Goal: Learn about a topic

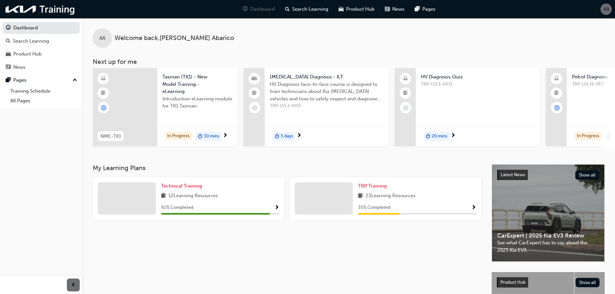
click at [280, 138] on div "3 days" at bounding box center [283, 137] width 23 height 10
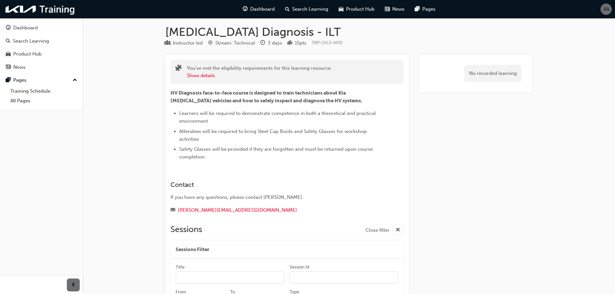
scroll to position [3, 0]
click at [33, 28] on div "Dashboard" at bounding box center [25, 27] width 25 height 7
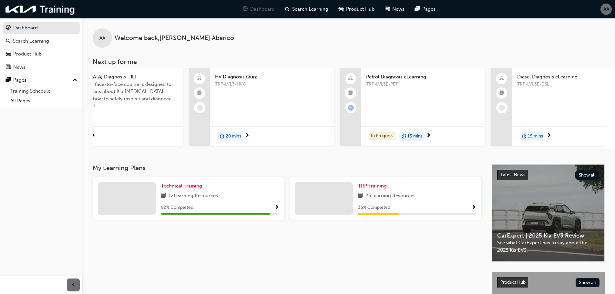
scroll to position [0, 207]
drag, startPoint x: 387, startPoint y: 148, endPoint x: 576, endPoint y: 150, distance: 189.4
click at [576, 149] on div "NME-TK1 Tasman (TK1) - New Model Training - eLearning Introduction eLearning mo…" at bounding box center [354, 108] width 522 height 81
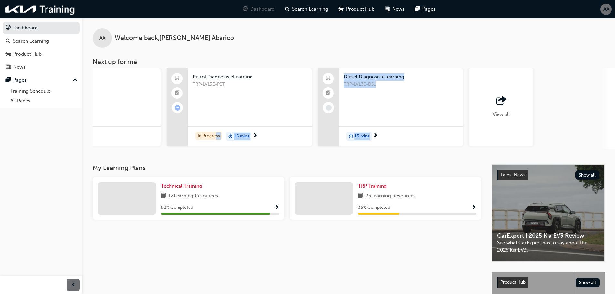
scroll to position [0, 380]
click at [500, 103] on span "outbound-icon" at bounding box center [500, 100] width 10 height 9
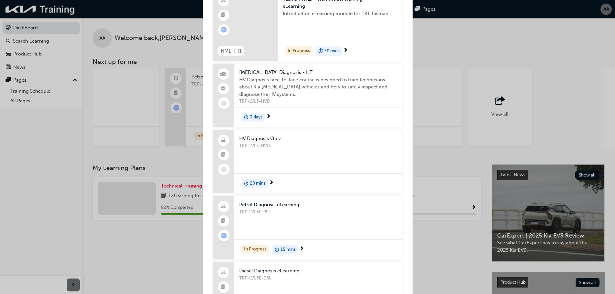
scroll to position [0, 0]
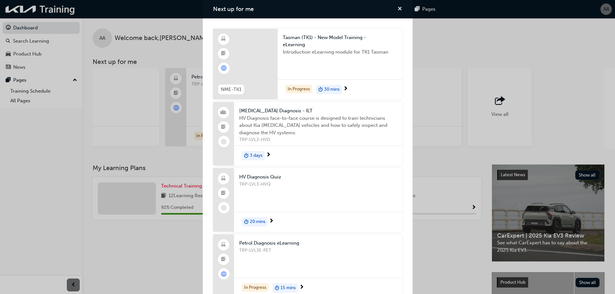
click at [397, 7] on span "cross-icon" at bounding box center [399, 9] width 5 height 6
